Goal: Task Accomplishment & Management: Manage account settings

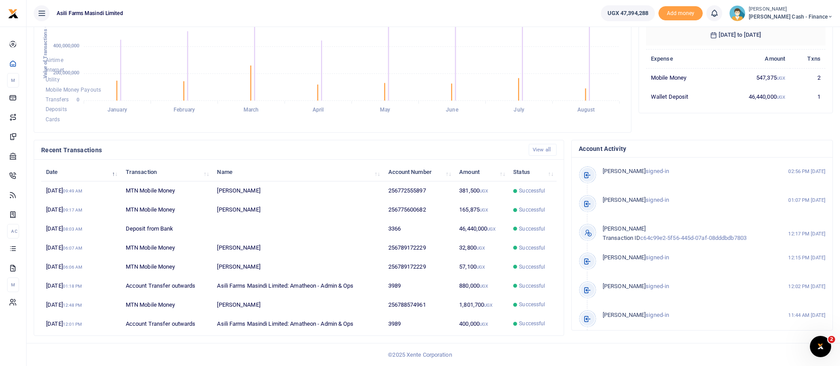
click at [785, 9] on small "[PERSON_NAME]" at bounding box center [791, 10] width 84 height 8
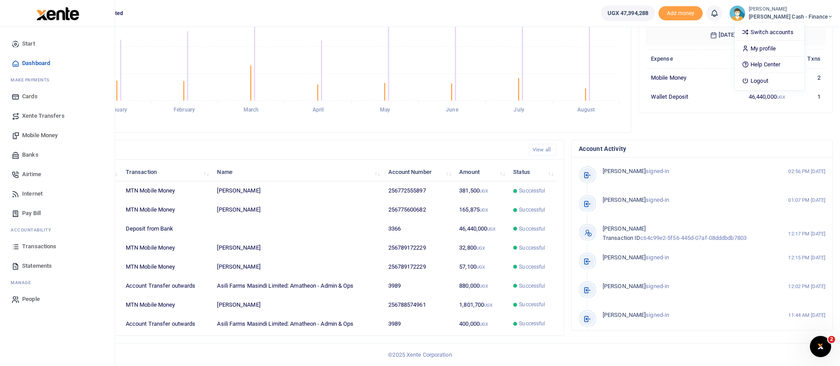
click at [48, 116] on span "Xente Transfers" at bounding box center [43, 116] width 43 height 9
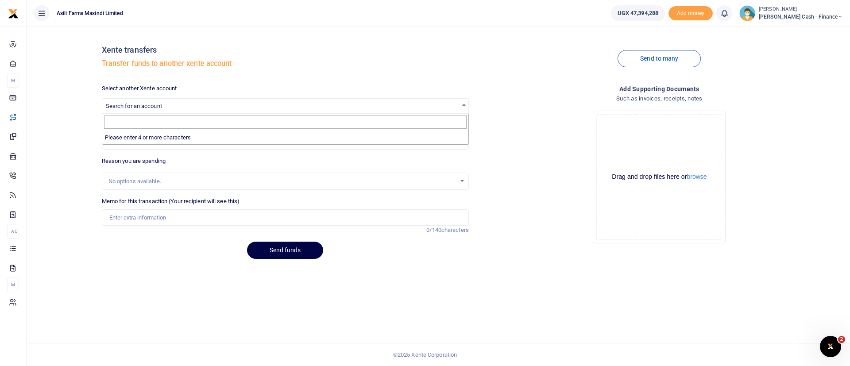
click at [136, 106] on span "Search for an account" at bounding box center [134, 106] width 56 height 7
click at [787, 16] on span "Petty Cash - Finance" at bounding box center [801, 17] width 84 height 8
click at [810, 34] on link "Switch accounts" at bounding box center [780, 32] width 70 height 12
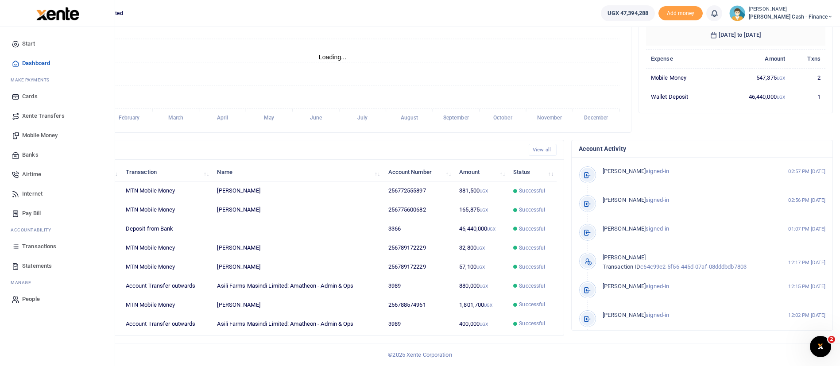
click at [33, 247] on span "Transactions" at bounding box center [39, 246] width 34 height 9
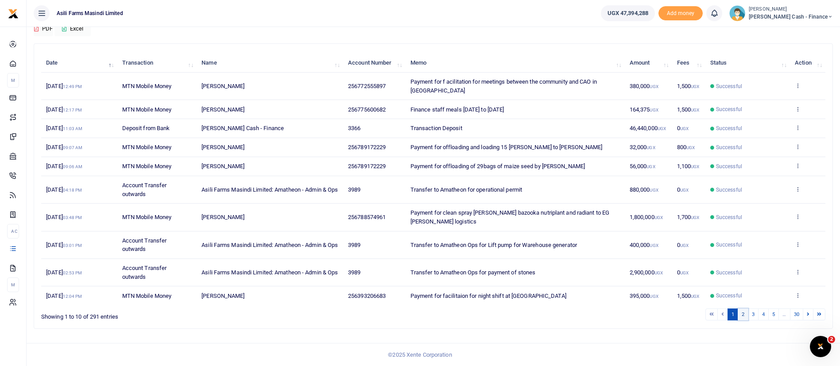
click at [743, 317] on link "2" at bounding box center [743, 315] width 11 height 12
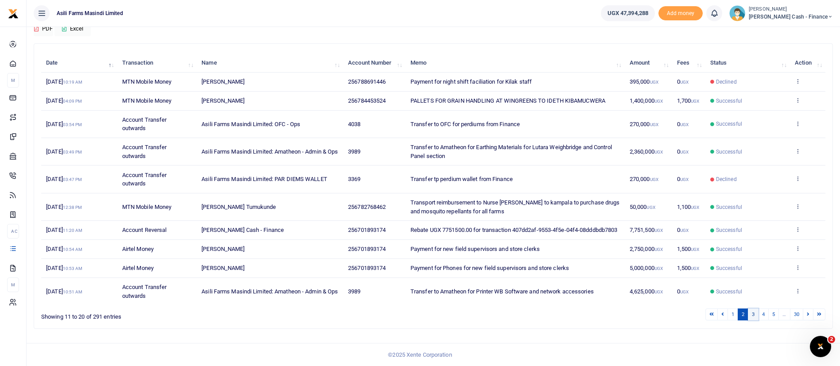
click at [749, 321] on link "3" at bounding box center [753, 315] width 11 height 12
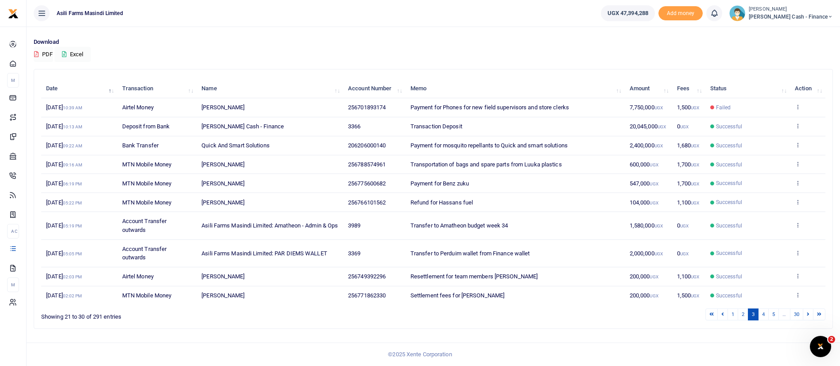
scroll to position [58, 0]
click at [766, 317] on link "4" at bounding box center [763, 315] width 11 height 12
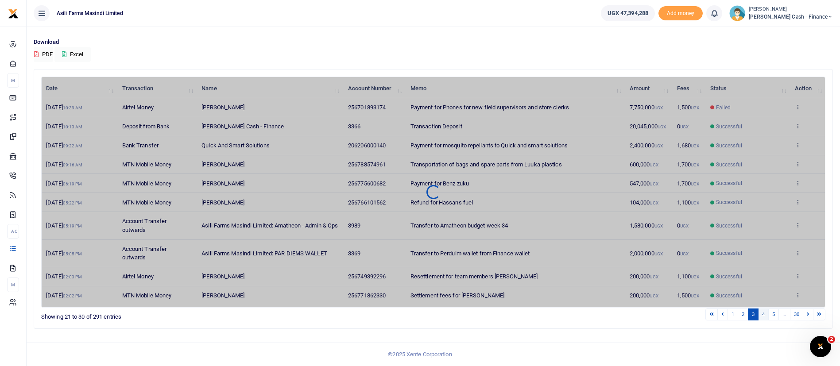
scroll to position [50, 0]
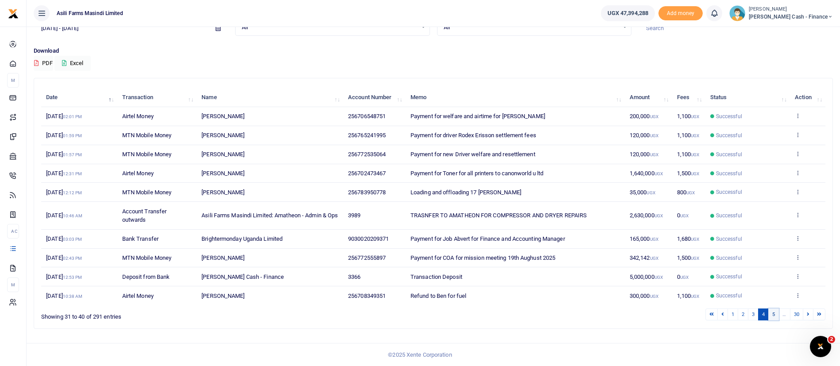
click at [775, 315] on link "5" at bounding box center [773, 315] width 11 height 12
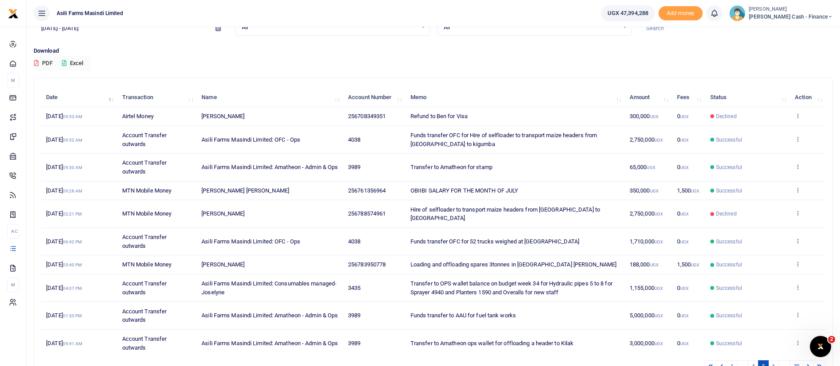
click at [782, 139] on span "Successful" at bounding box center [747, 140] width 75 height 8
click at [796, 137] on icon at bounding box center [798, 139] width 6 height 6
click at [777, 147] on div "View details Send again" at bounding box center [765, 164] width 71 height 40
click at [799, 138] on icon at bounding box center [798, 139] width 6 height 6
click at [787, 151] on link "View details" at bounding box center [765, 154] width 70 height 12
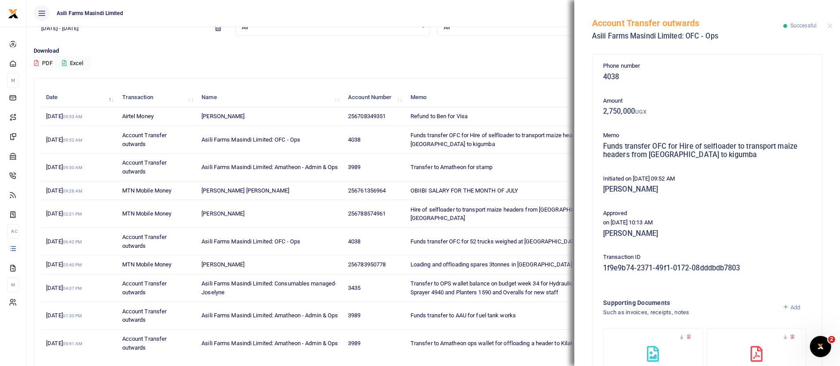
scroll to position [82, 0]
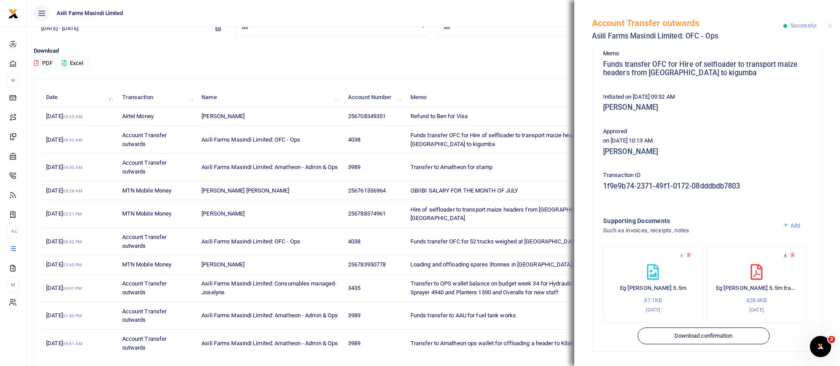
click at [782, 254] on icon at bounding box center [785, 255] width 6 height 6
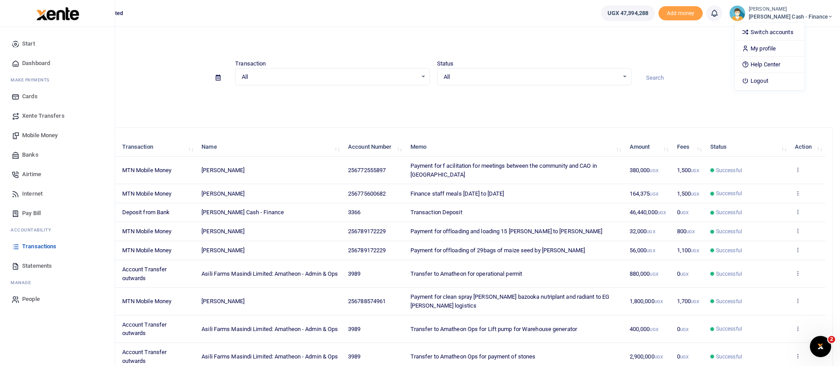
click at [44, 115] on span "Xente Transfers" at bounding box center [43, 116] width 43 height 9
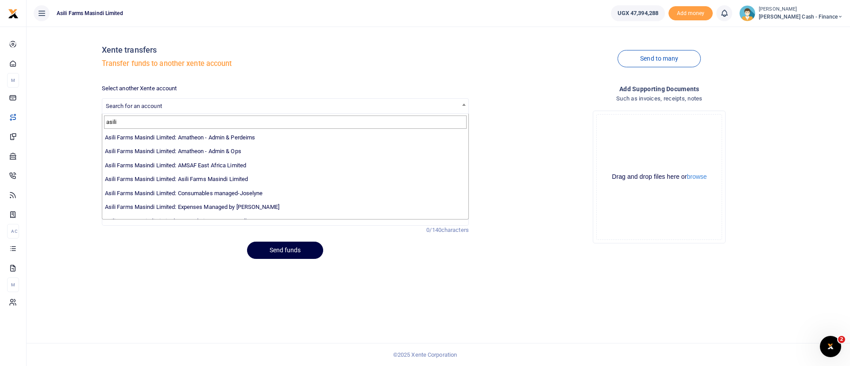
scroll to position [65, 0]
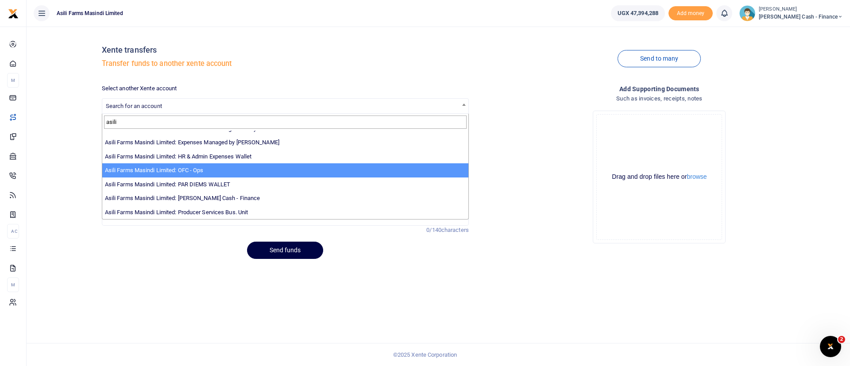
type input "asili"
select select "4038"
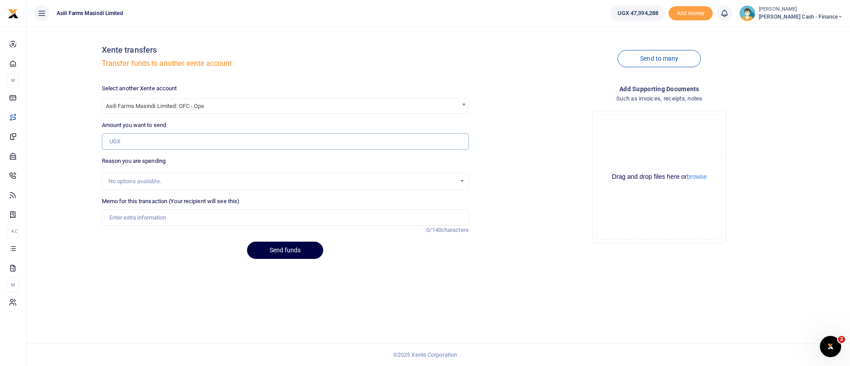
click at [156, 139] on input "Amount you want to send" at bounding box center [285, 141] width 367 height 17
type input "27,500,000"
click at [131, 220] on input "Memo for this transaction (Your recipient will see this)" at bounding box center [285, 217] width 367 height 17
type input "Funds transfer to OFC for hire of lowbed transporting tractor from [GEOGRAPHIC_…"
click at [113, 144] on input "27,500,000" at bounding box center [285, 141] width 367 height 17
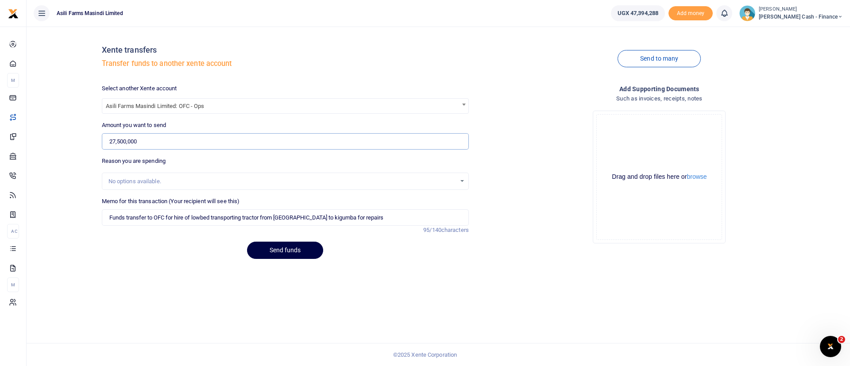
click at [141, 144] on input "27,500,000" at bounding box center [285, 141] width 367 height 17
type input "2,750,000"
click at [359, 223] on input "Funds transfer to OFC for hire of lowbed transporting tractor from [GEOGRAPHIC_…" at bounding box center [285, 217] width 367 height 17
click at [699, 174] on button "browse" at bounding box center [697, 177] width 20 height 7
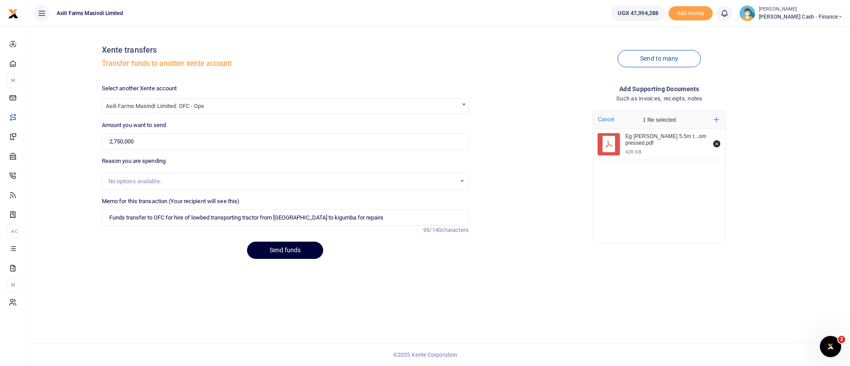
click at [287, 246] on button "Send funds" at bounding box center [285, 250] width 76 height 17
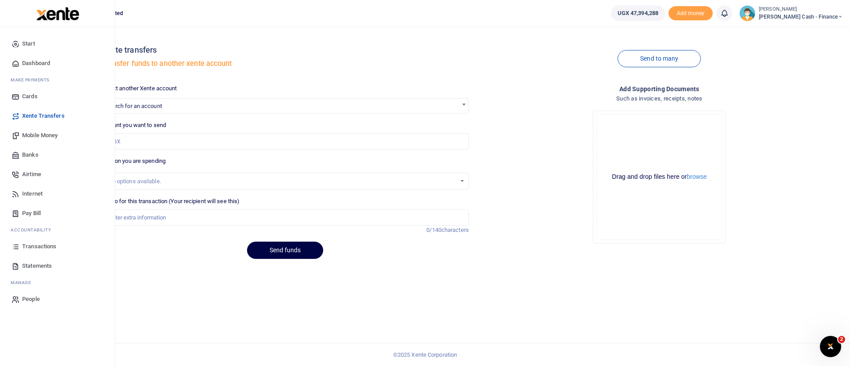
click at [38, 247] on span "Transactions" at bounding box center [39, 246] width 34 height 9
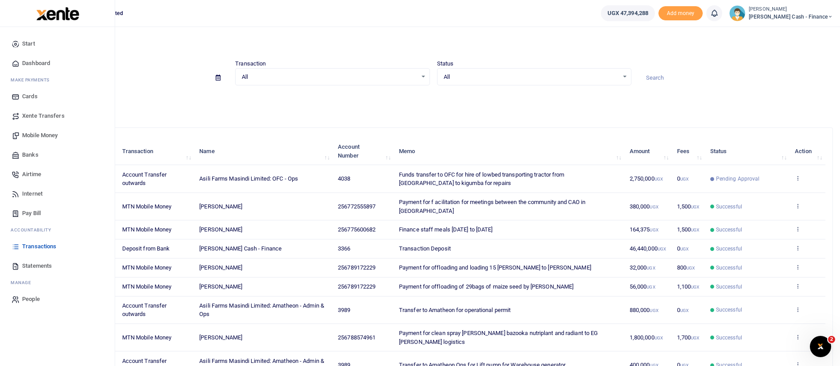
click at [42, 19] on img at bounding box center [57, 13] width 43 height 13
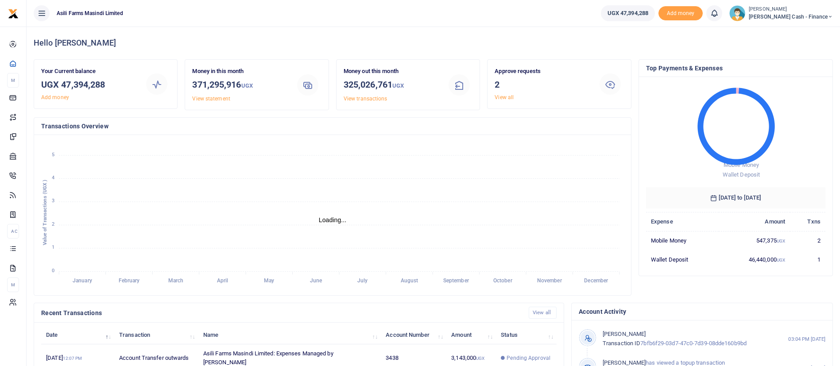
scroll to position [163, 0]
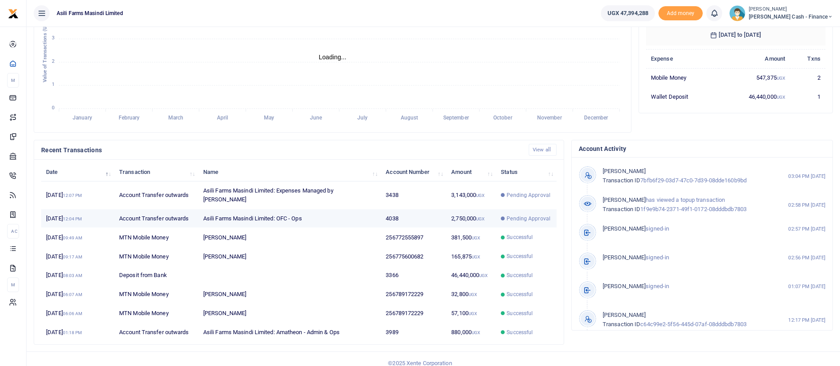
click at [383, 209] on td "4038" at bounding box center [414, 218] width 66 height 19
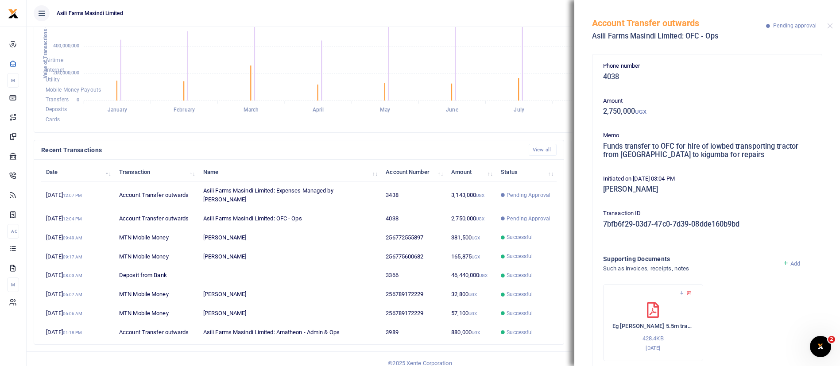
scroll to position [0, 0]
click at [831, 29] on div "Account Transfer outwards Asili Farms Masindi Limited: OFC - Ops Pending approv…" at bounding box center [707, 24] width 266 height 49
click at [830, 27] on button "Close" at bounding box center [830, 26] width 6 height 6
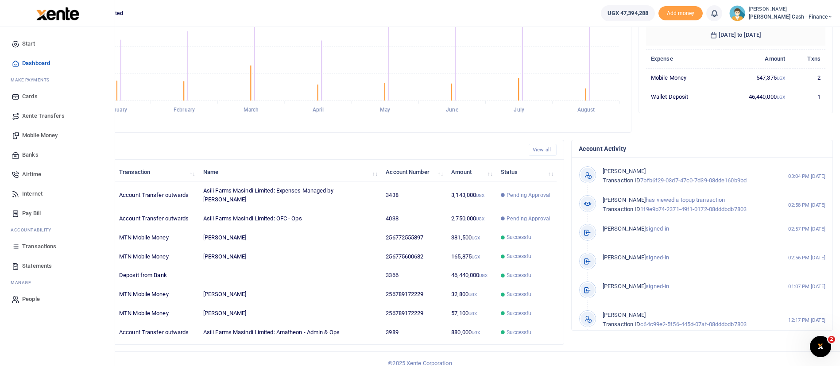
click at [67, 14] on img at bounding box center [57, 13] width 43 height 13
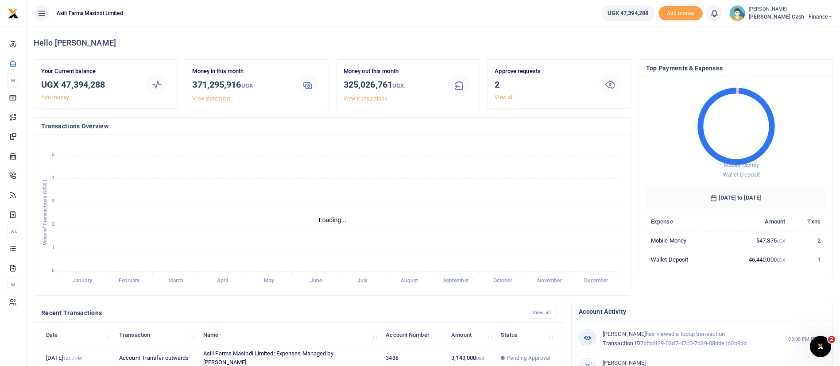
scroll to position [163, 0]
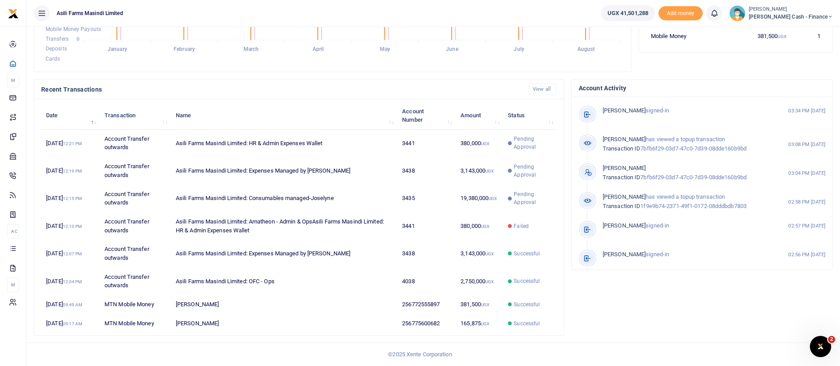
click at [807, 16] on span "Petty Cash - Finance" at bounding box center [791, 17] width 84 height 8
click at [804, 31] on link "Switch accounts" at bounding box center [769, 32] width 70 height 12
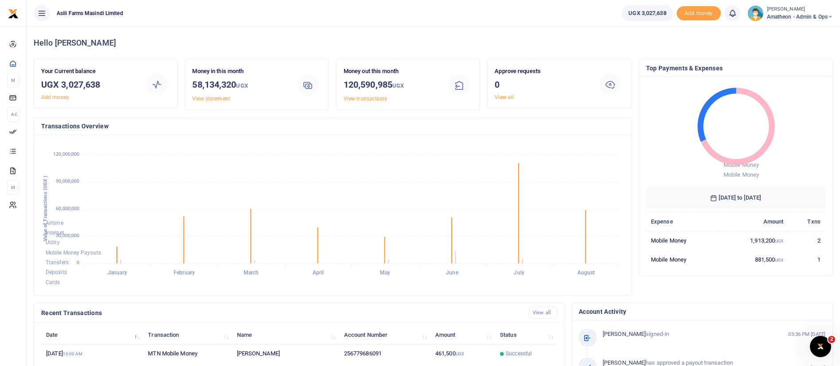
scroll to position [163, 0]
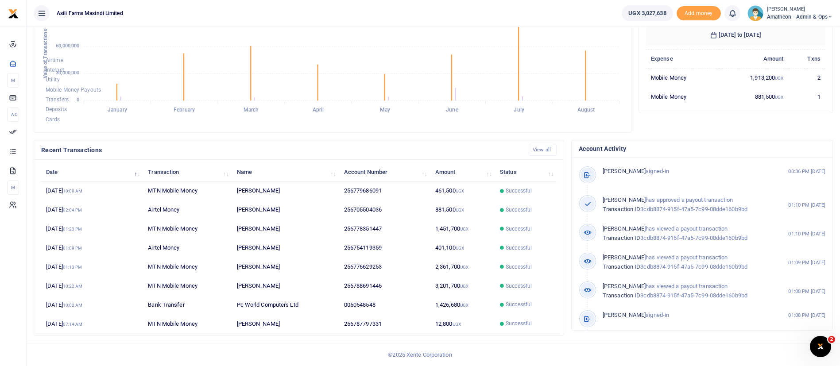
click at [782, 10] on small "[PERSON_NAME]" at bounding box center [800, 10] width 66 height 8
click at [782, 32] on link "Switch accounts" at bounding box center [799, 32] width 70 height 12
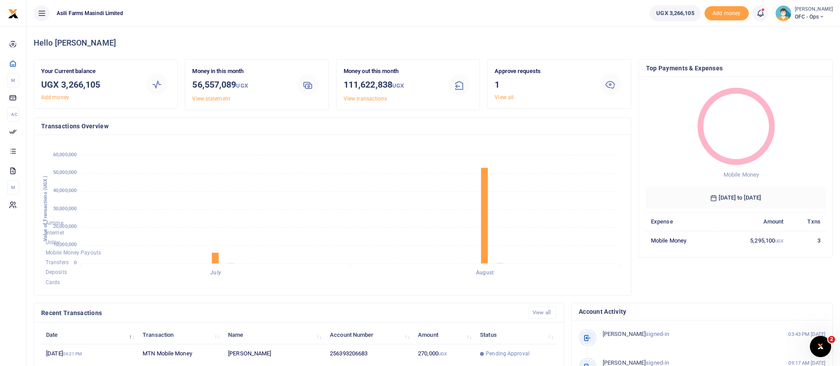
scroll to position [163, 0]
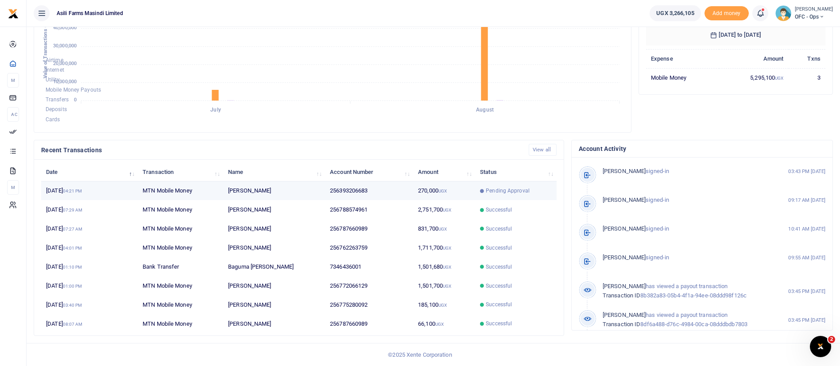
click at [509, 194] on span "Pending Approval" at bounding box center [508, 191] width 44 height 8
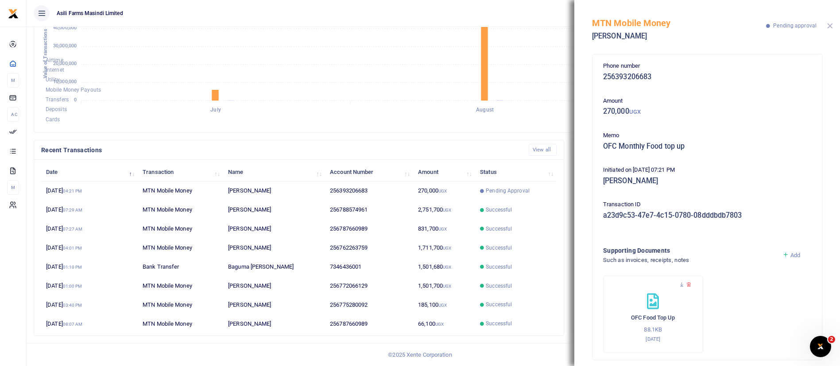
click at [829, 28] on button "Close" at bounding box center [830, 26] width 6 height 6
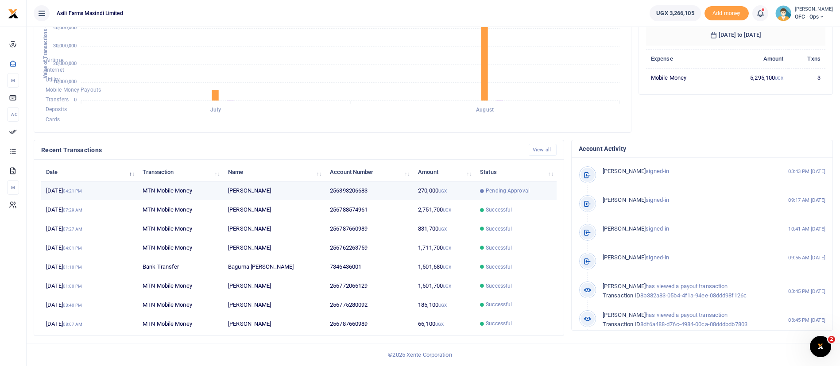
click at [504, 184] on td "Pending Approval" at bounding box center [515, 191] width 81 height 19
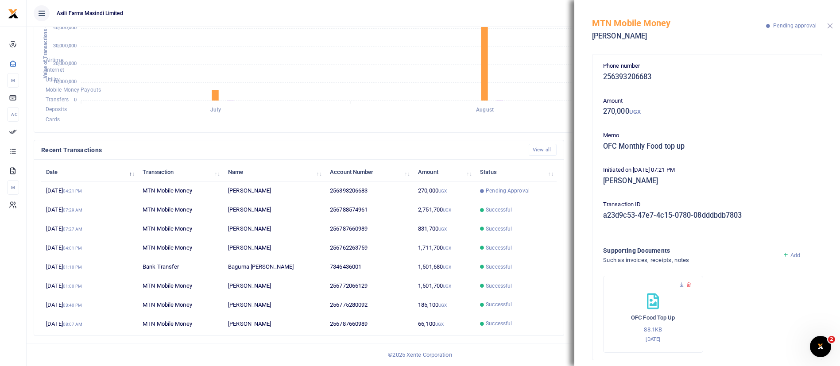
click at [828, 28] on button "Close" at bounding box center [830, 26] width 6 height 6
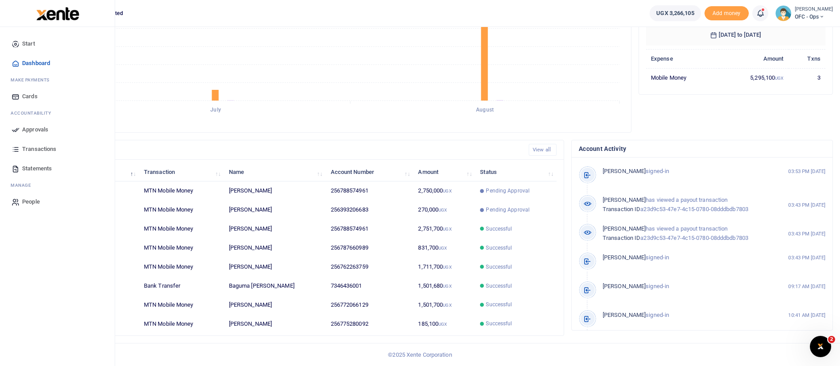
click at [39, 128] on span "Approvals" at bounding box center [35, 129] width 26 height 9
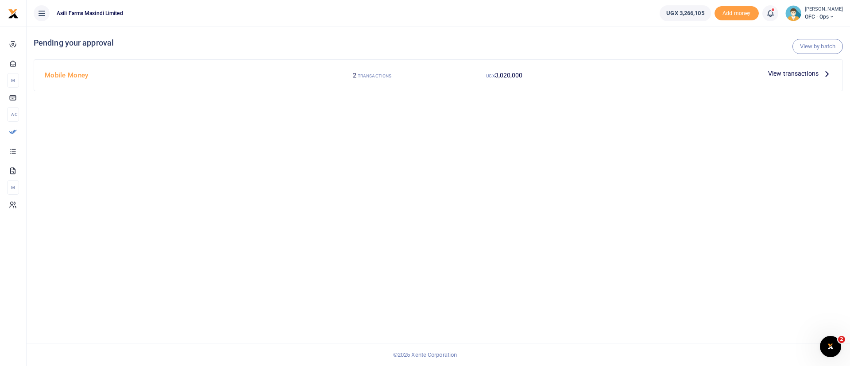
click at [795, 74] on span "View transactions" at bounding box center [793, 74] width 50 height 10
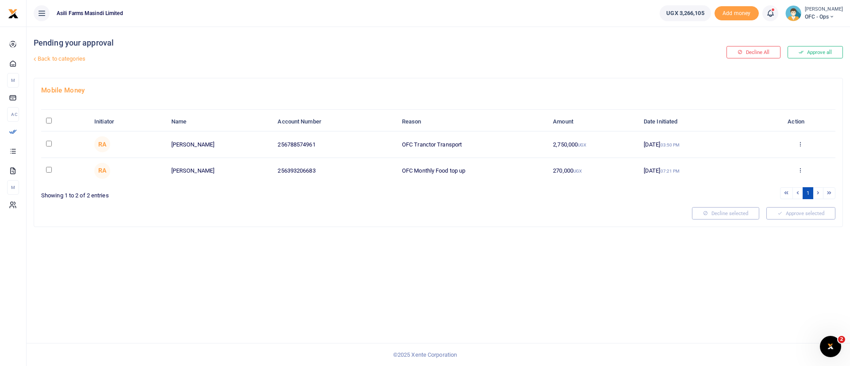
click at [50, 120] on div at bounding box center [425, 183] width 850 height 366
click at [49, 120] on input "\a \a : activate to sort column descending" at bounding box center [49, 121] width 6 height 6
checkbox input "true"
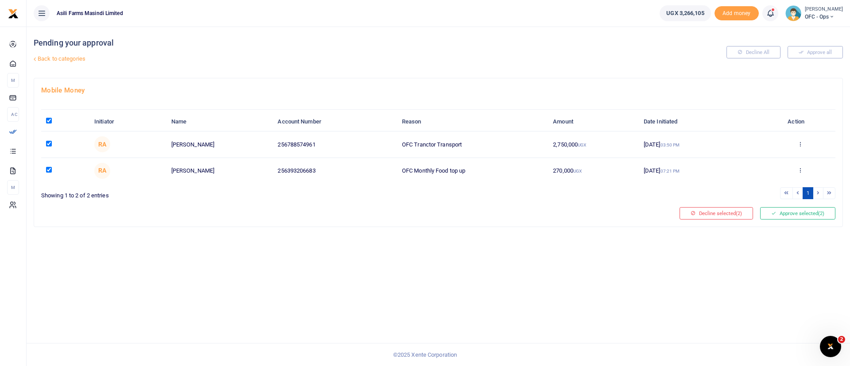
drag, startPoint x: 50, startPoint y: 120, endPoint x: 464, endPoint y: 146, distance: 415.2
click at [464, 146] on table "Initiator Name Account Number Reason Amount Date Initiated Action RA Walter Oke…" at bounding box center [438, 147] width 794 height 71
click at [815, 212] on button "Approve selected (2)" at bounding box center [797, 213] width 75 height 12
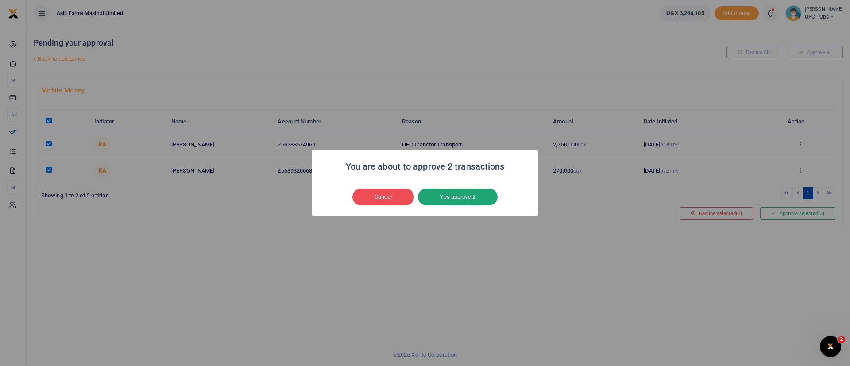
click at [454, 191] on button "Yes approve 2" at bounding box center [458, 197] width 80 height 17
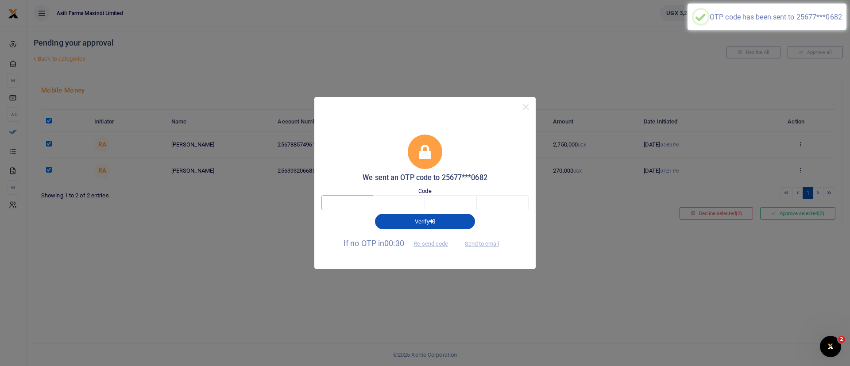
click at [360, 197] on input "text" at bounding box center [347, 202] width 52 height 15
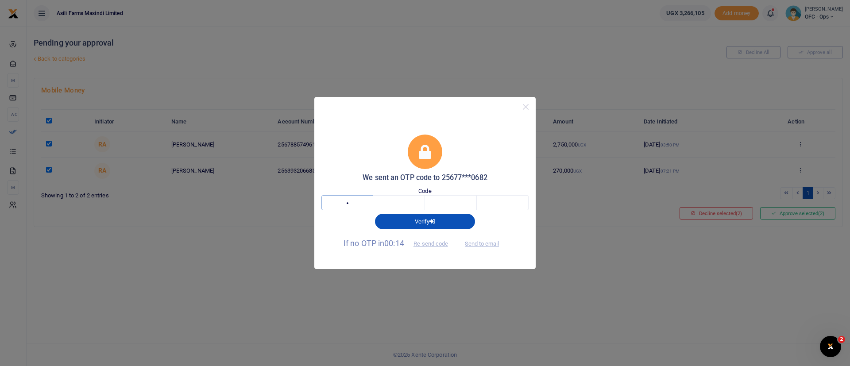
type input "9"
type input "6"
type input "3"
type input "9"
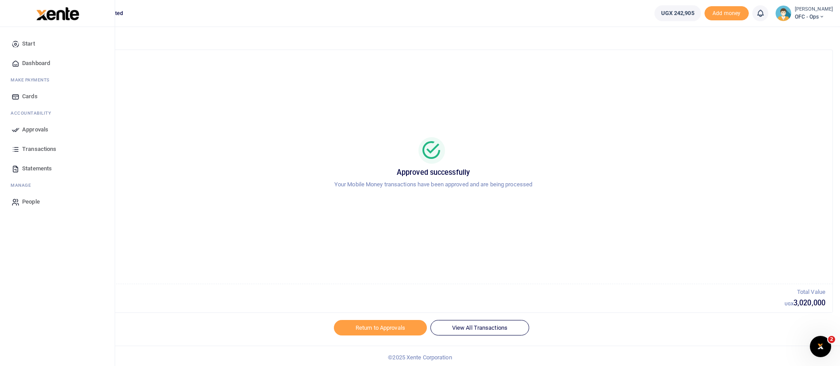
click at [44, 147] on span "Transactions" at bounding box center [39, 149] width 34 height 9
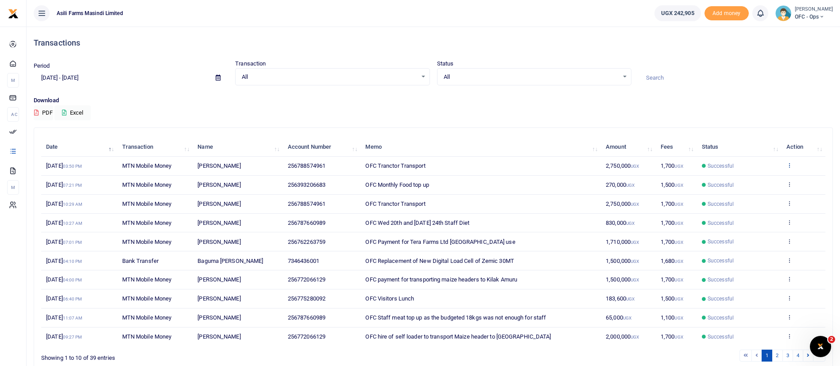
click at [792, 166] on icon at bounding box center [789, 165] width 6 height 6
click at [774, 179] on link "View details" at bounding box center [757, 180] width 70 height 12
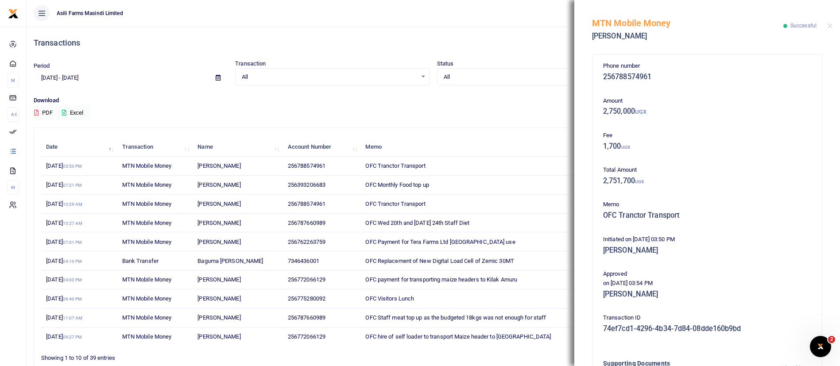
scroll to position [143, 0]
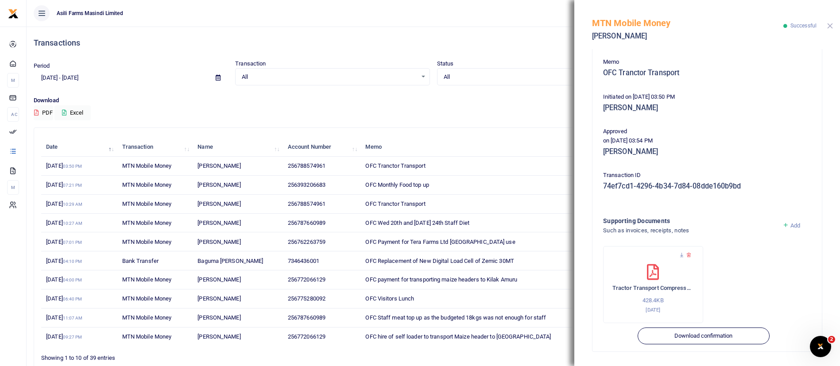
click at [831, 26] on button "Close" at bounding box center [830, 26] width 6 height 6
